Goal: Task Accomplishment & Management: Manage account settings

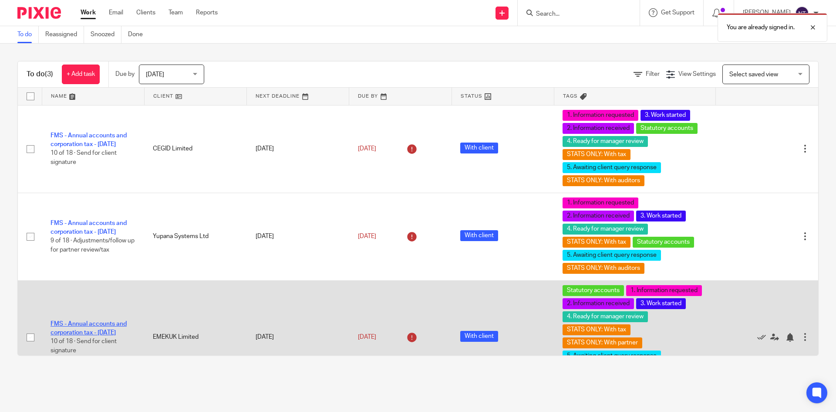
click at [119, 321] on link "FMS - Annual accounts and corporation tax - [DATE]" at bounding box center [89, 328] width 76 height 15
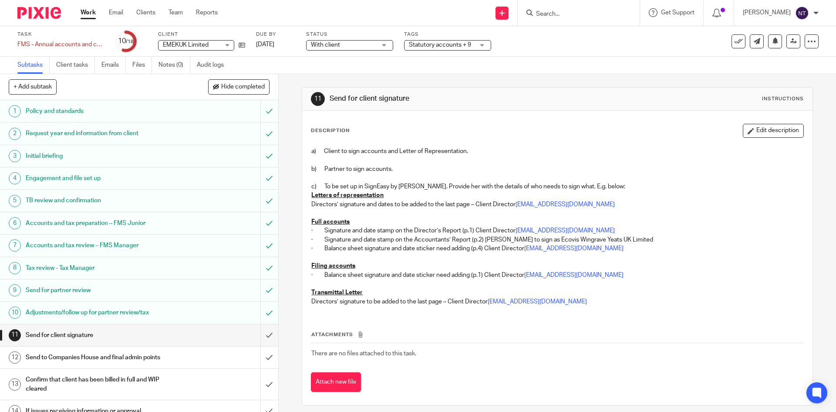
click at [417, 44] on span "Statutory accounts + 9" at bounding box center [440, 45] width 62 height 6
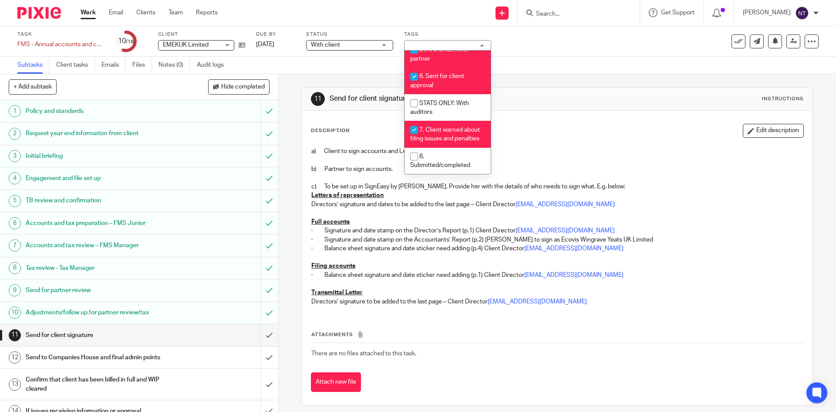
scroll to position [311, 0]
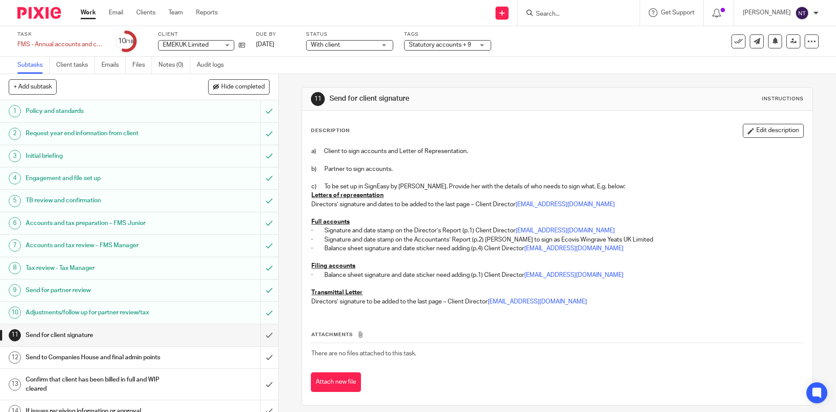
click at [550, 105] on div "11 Send for client signature Instructions" at bounding box center [557, 99] width 493 height 14
click at [255, 332] on input "submit" at bounding box center [139, 335] width 278 height 22
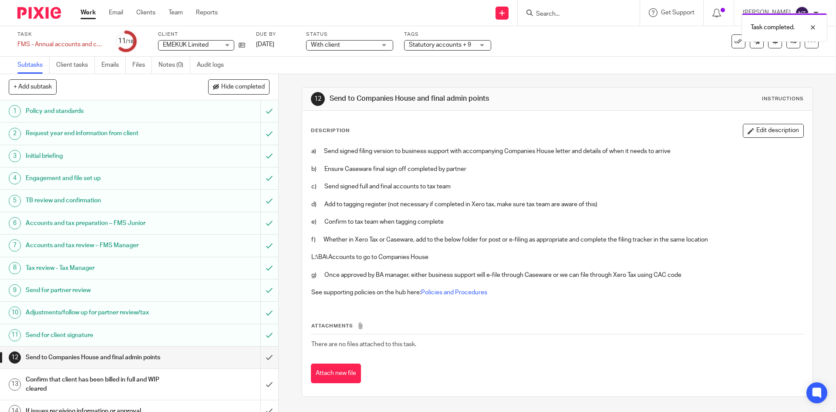
click at [186, 332] on div "Send for client signature" at bounding box center [139, 334] width 226 height 13
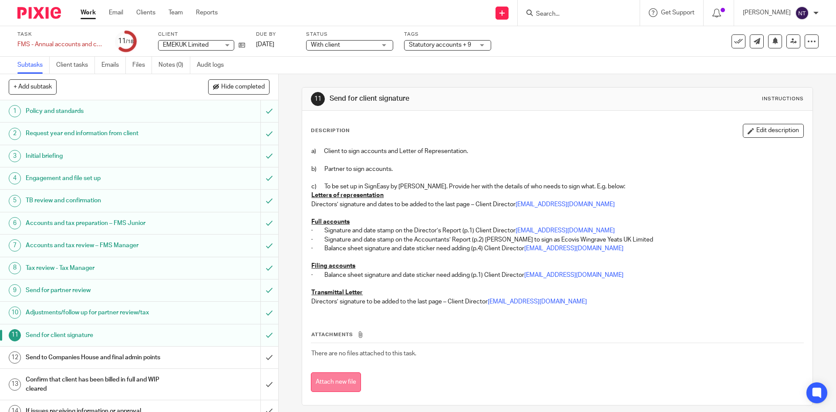
click at [347, 382] on button "Attach new file" at bounding box center [336, 382] width 50 height 20
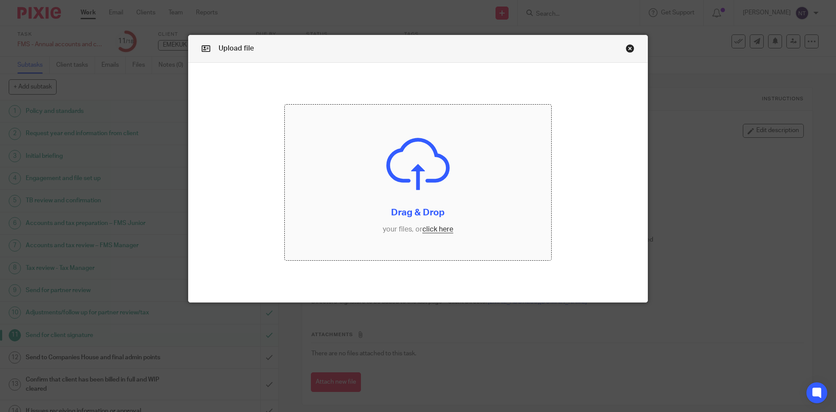
click at [432, 231] on input "file" at bounding box center [418, 183] width 267 height 156
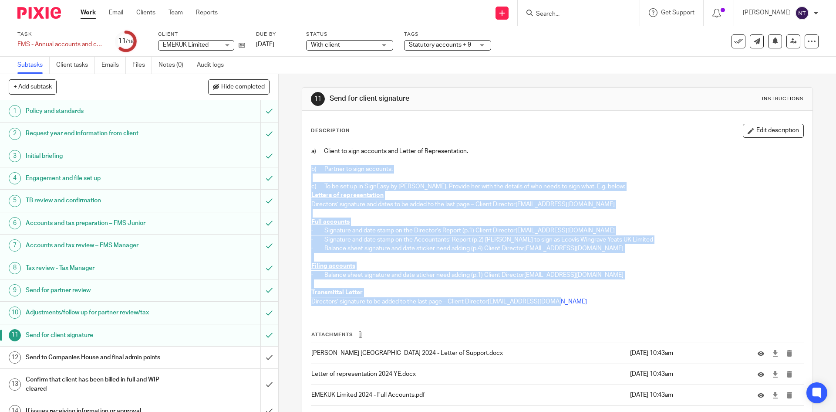
drag, startPoint x: 555, startPoint y: 301, endPoint x: 309, endPoint y: 167, distance: 280.4
click at [309, 167] on div "a) Client to sign accounts and Letter of Representation. b) Partner to sign acc…" at bounding box center [557, 227] width 500 height 170
click at [656, 210] on p at bounding box center [557, 213] width 492 height 9
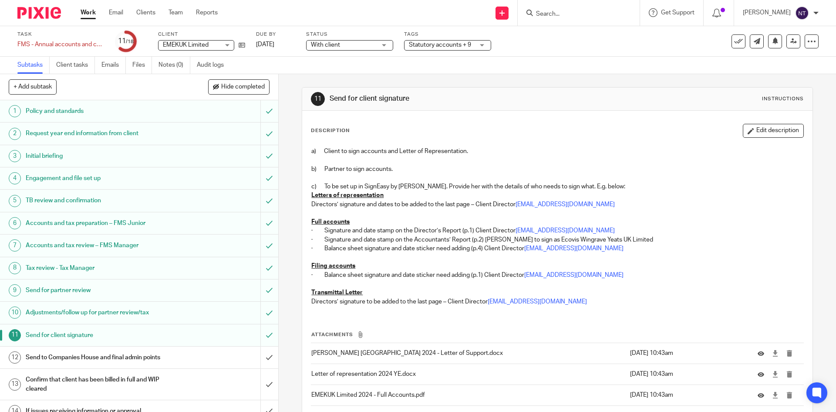
scroll to position [114, 0]
